Goal: Transaction & Acquisition: Book appointment/travel/reservation

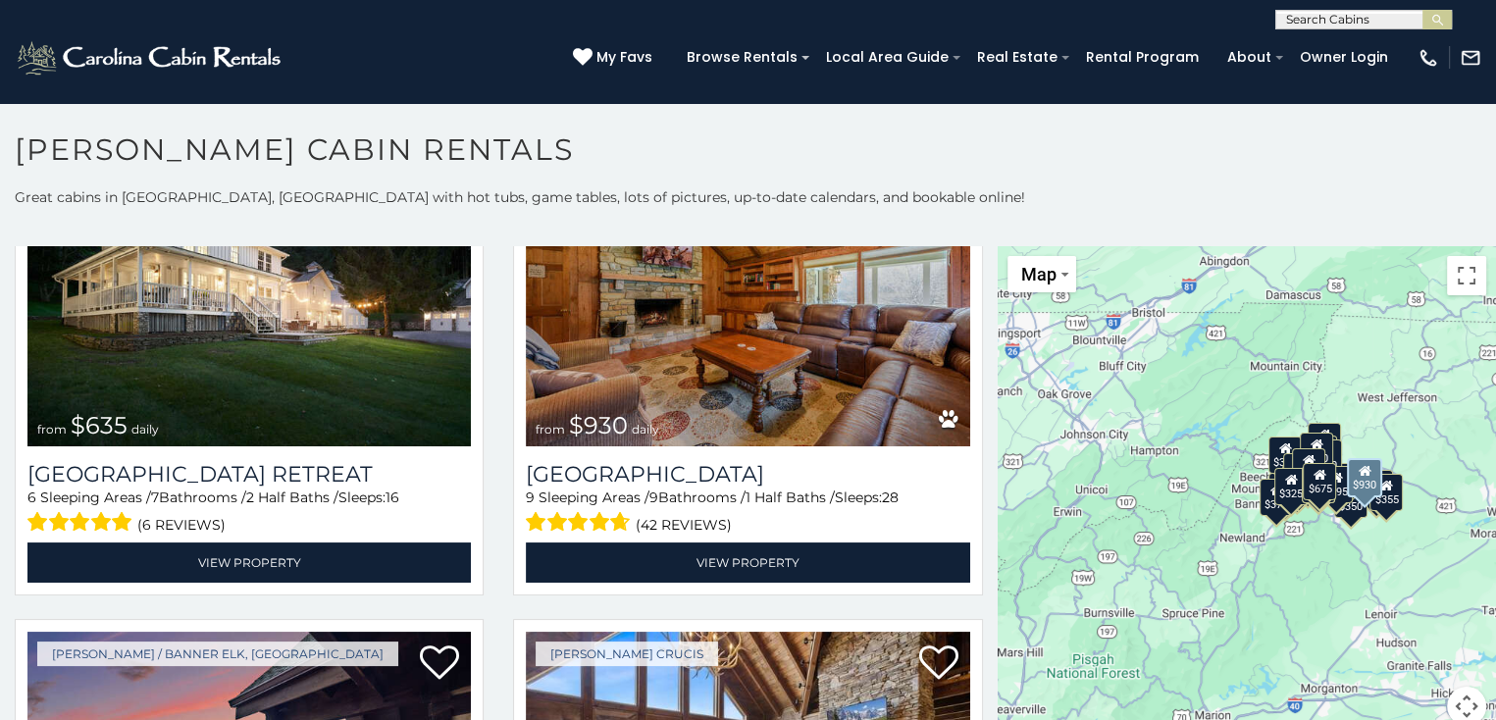
scroll to position [1570, 0]
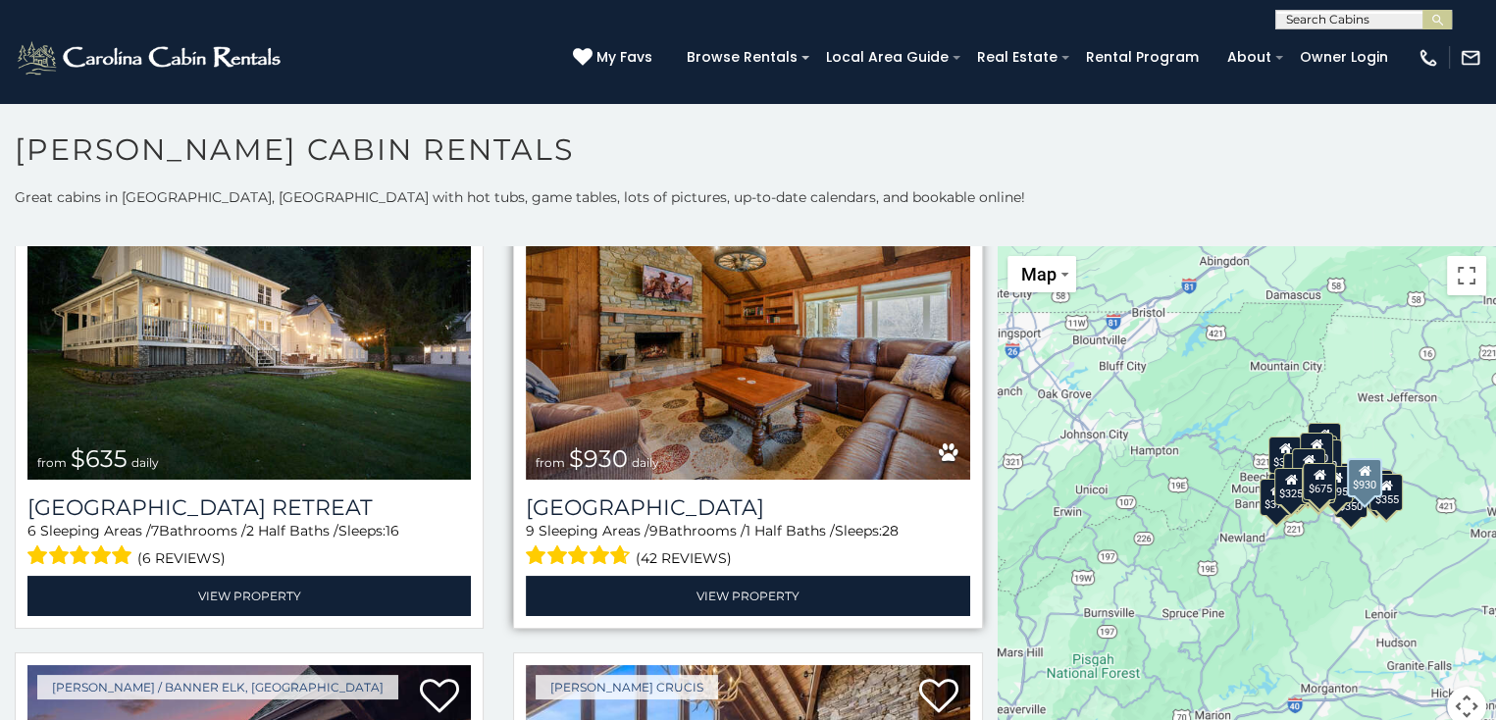
click at [732, 354] on img at bounding box center [748, 331] width 444 height 297
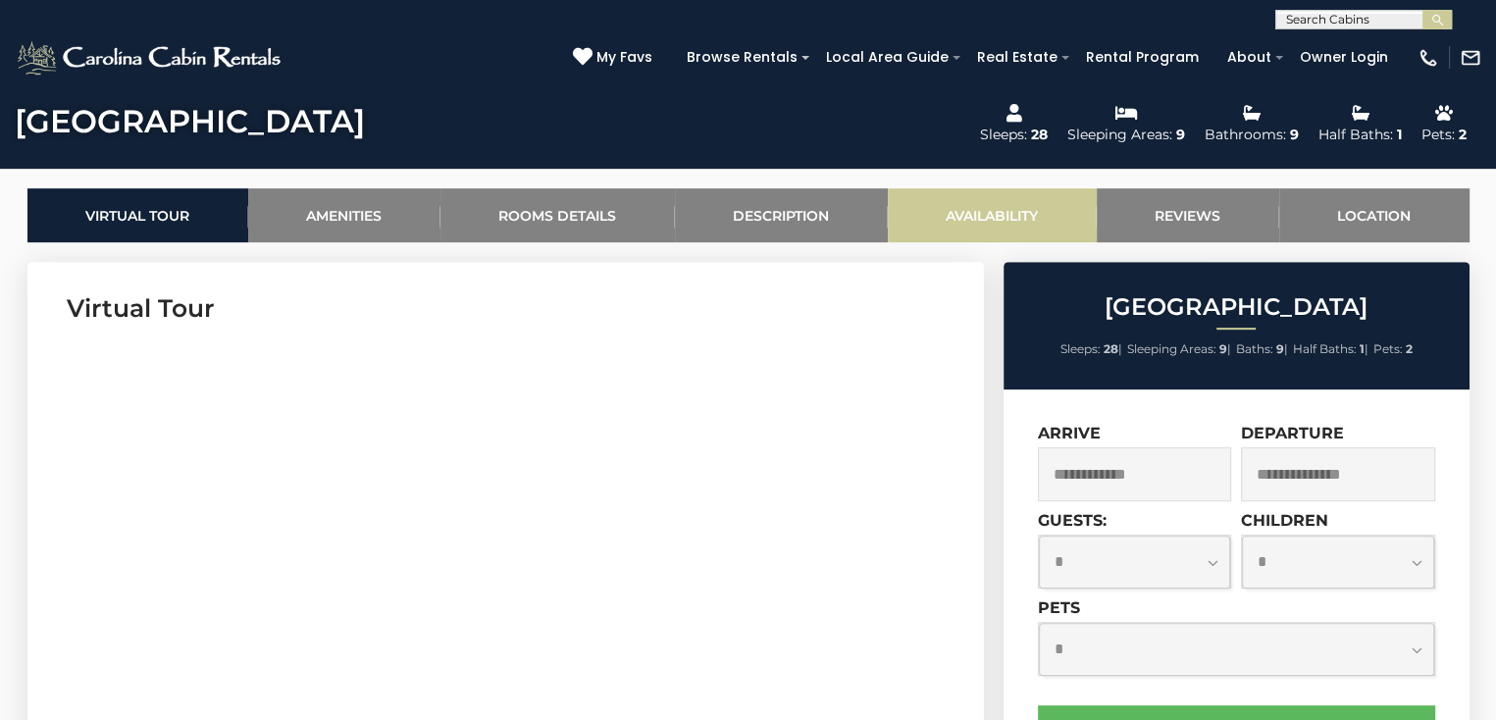
scroll to position [883, 0]
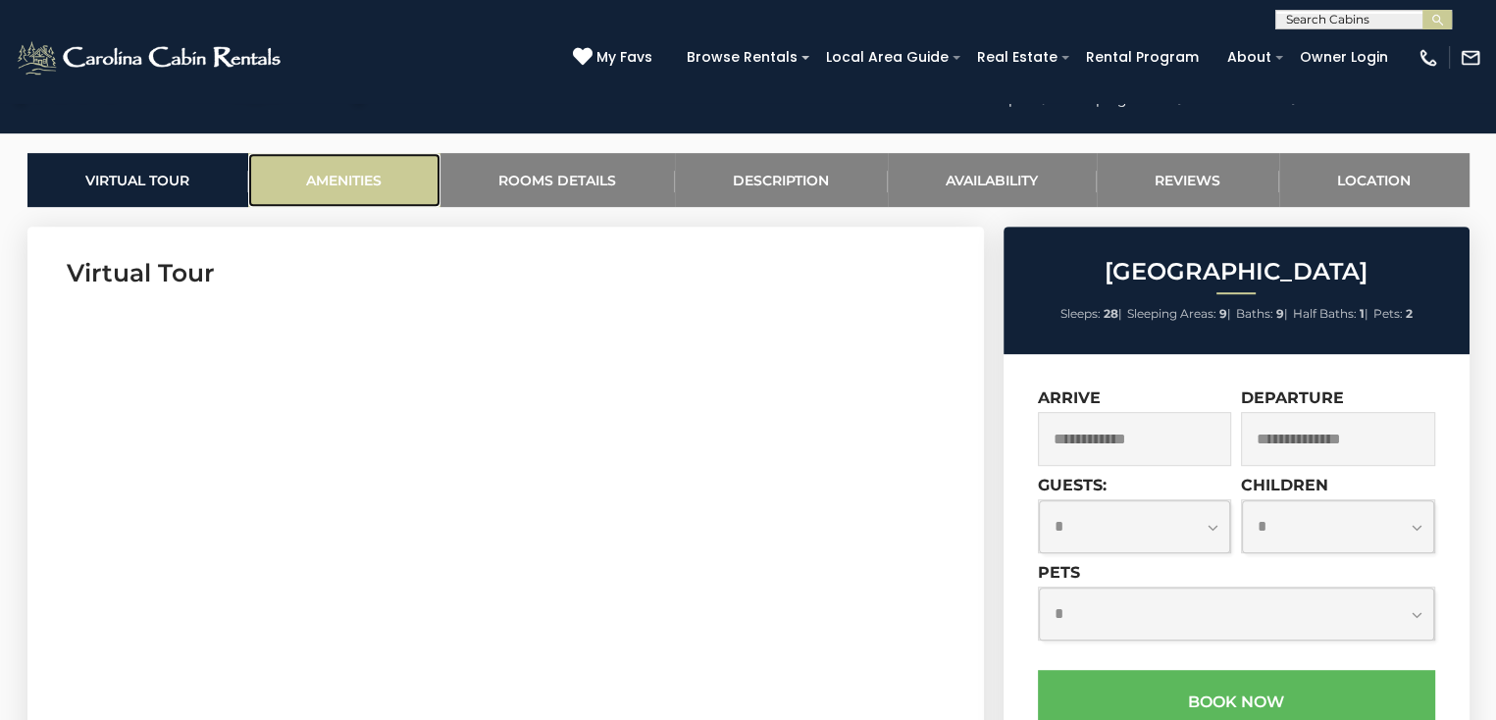
click at [342, 176] on link "Amenities" at bounding box center [344, 180] width 192 height 54
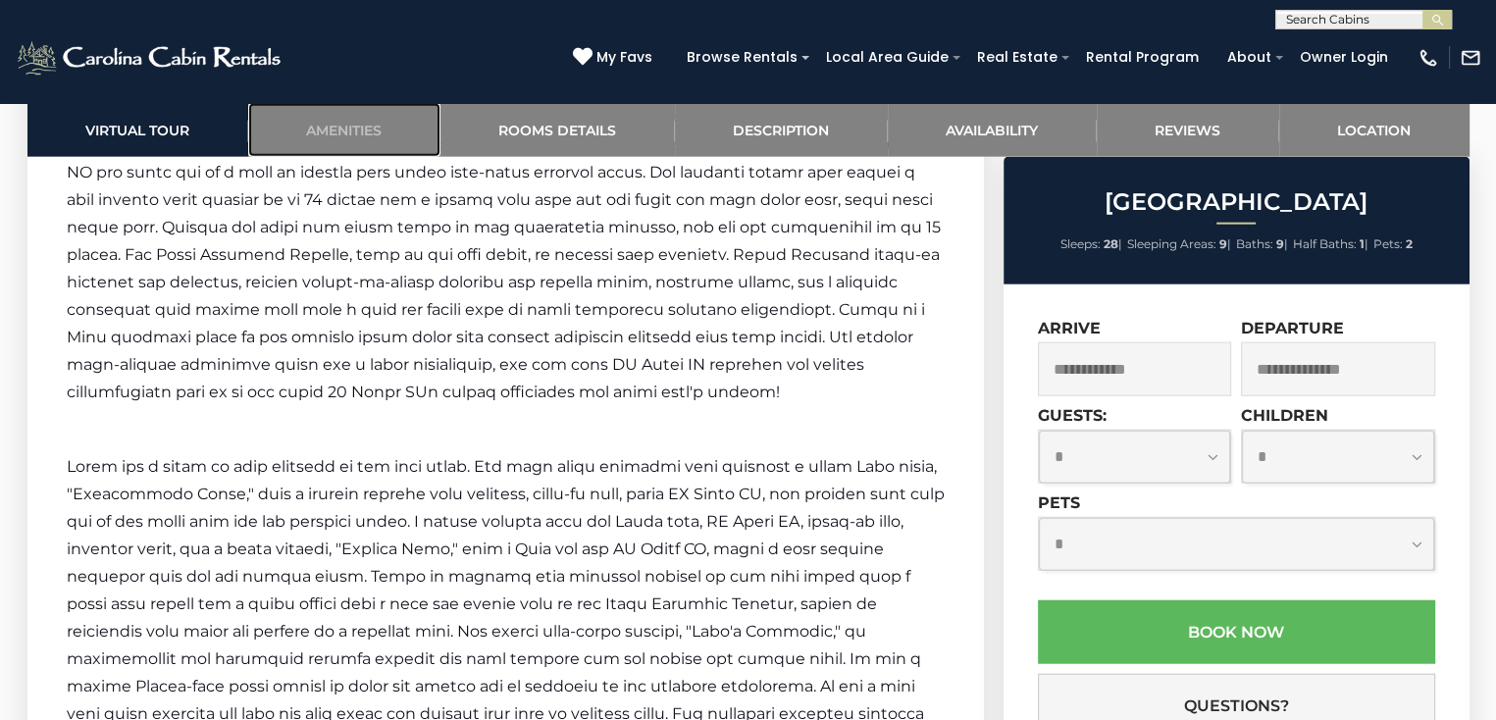
scroll to position [4797, 0]
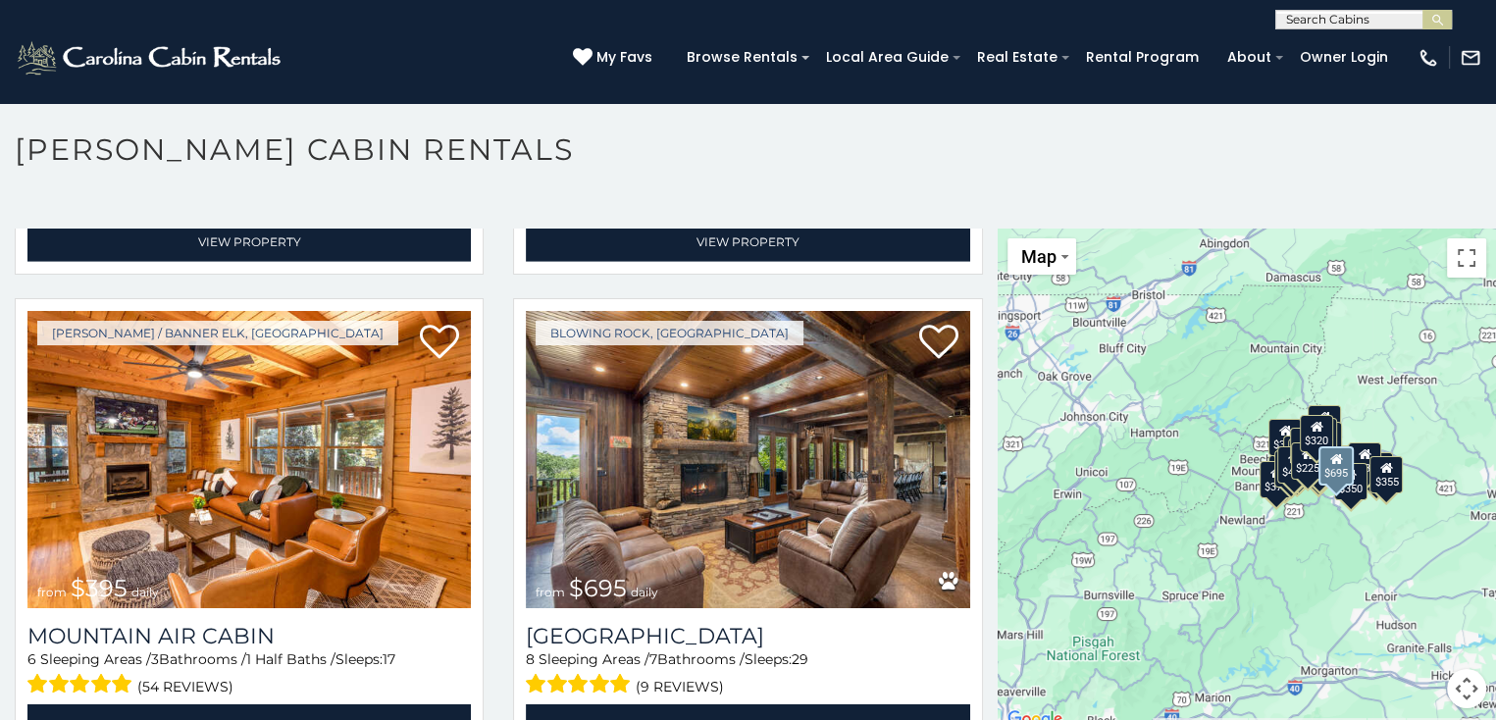
scroll to position [5789, 0]
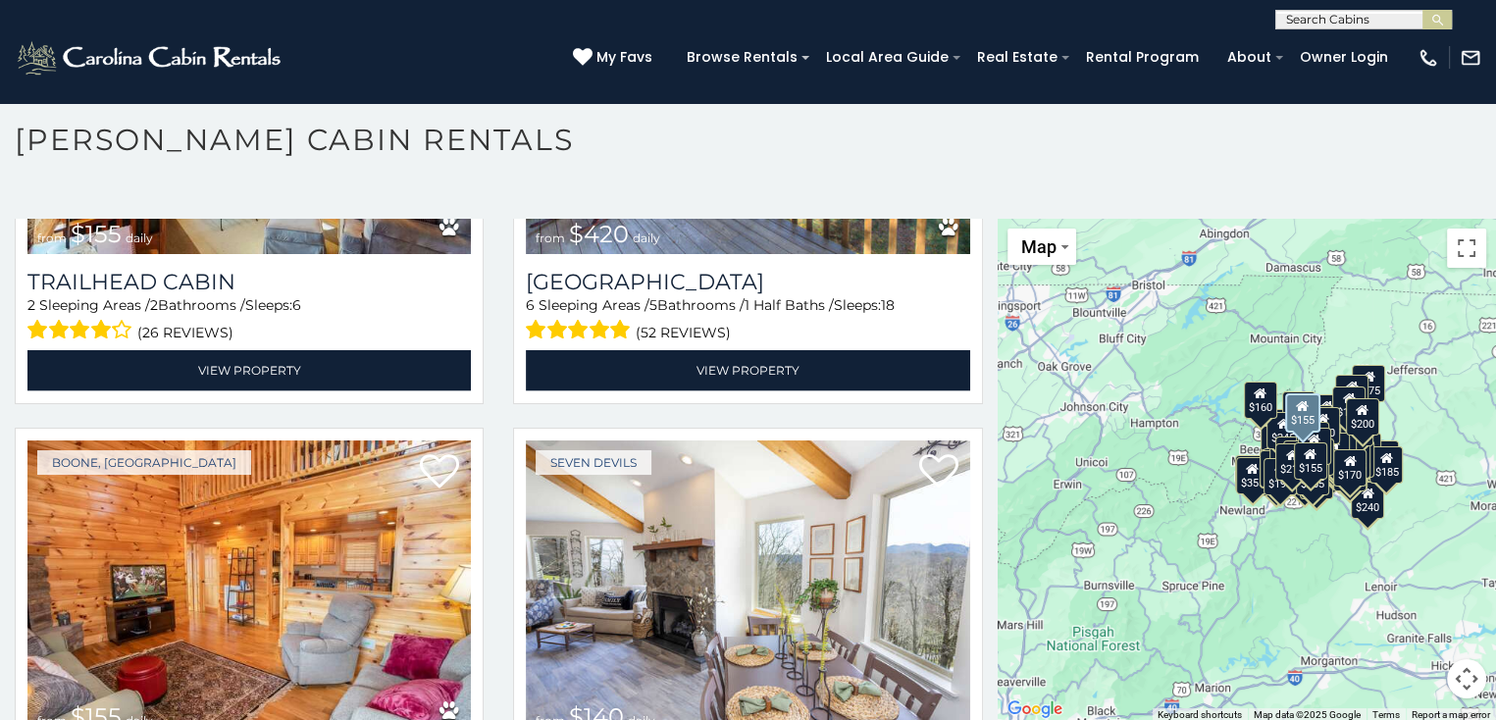
scroll to position [27004, 0]
